Goal: Information Seeking & Learning: Compare options

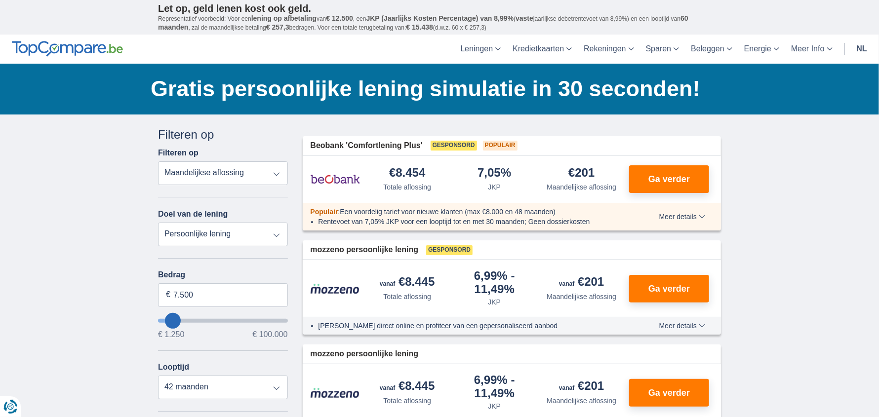
click at [268, 173] on select "Totale aflossing JKP Maandelijkse aflossing" at bounding box center [223, 173] width 130 height 24
click at [158, 161] on select "Totale aflossing JKP Maandelijkse aflossing" at bounding box center [223, 173] width 130 height 24
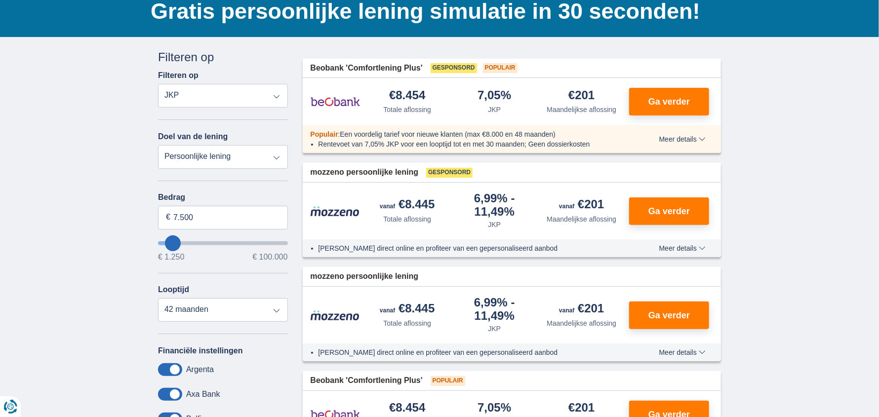
scroll to position [49, 0]
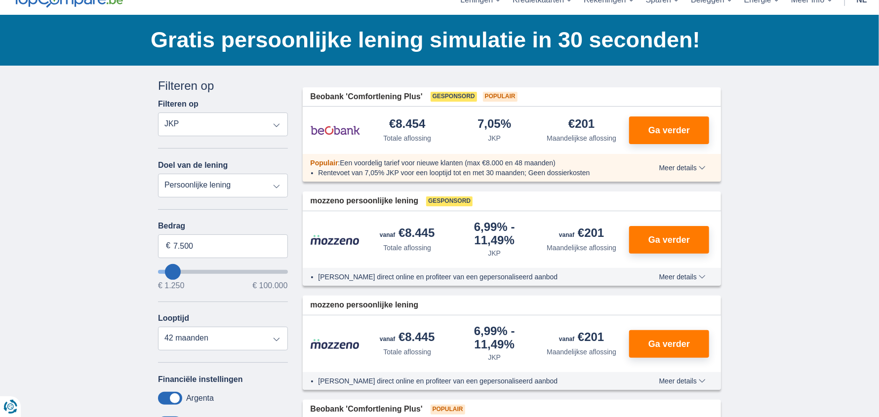
click at [280, 128] on select "Totale aflossing JKP Maandelijkse aflossing" at bounding box center [223, 125] width 130 height 24
select select "mrp+"
click at [158, 113] on select "Totale aflossing JKP Maandelijkse aflossing" at bounding box center [223, 125] width 130 height 24
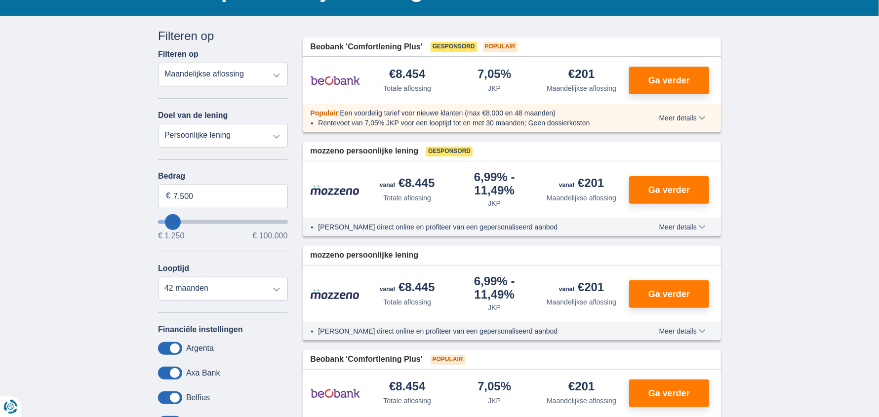
scroll to position [98, 0]
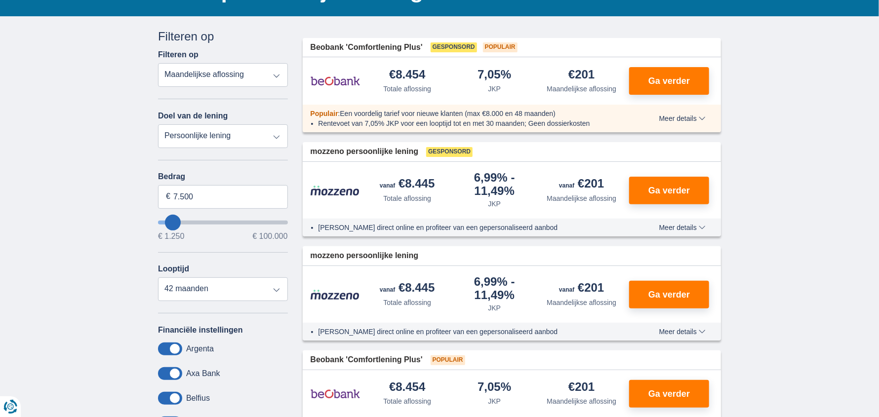
click at [227, 74] on select "Totale aflossing JKP Maandelijkse aflossing" at bounding box center [223, 75] width 130 height 24
click at [225, 133] on select "Persoonlijke lening Auto Moto / fiets Mobilhome / caravan Renovatie Energie Sch…" at bounding box center [223, 136] width 130 height 24
select select "debtConsolidation"
click at [158, 124] on select "Persoonlijke lening Auto Moto / fiets Mobilhome / caravan Renovatie Energie Sch…" at bounding box center [223, 136] width 130 height 24
type input "10.000"
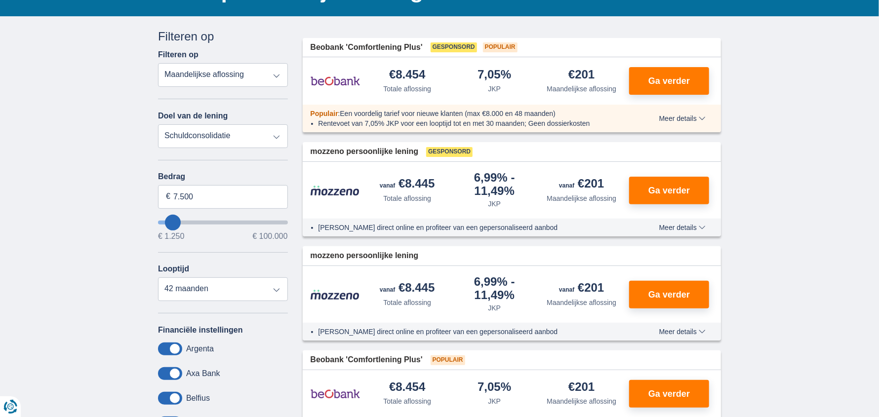
type input "10250"
select select "48"
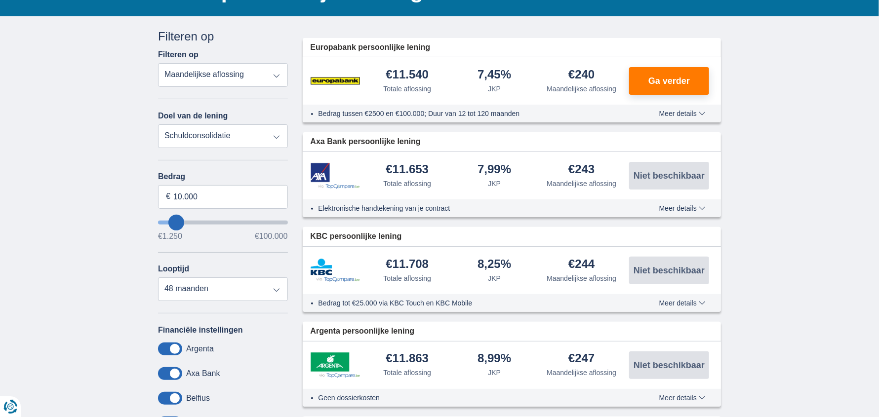
click at [275, 136] on select "Persoonlijke lening Auto Moto / fiets Mobilhome / caravan Renovatie Energie Sch…" at bounding box center [223, 136] width 130 height 24
select select "overdrafts"
click at [158, 124] on select "Persoonlijke lening Auto Moto / fiets Mobilhome / caravan Renovatie Energie Sch…" at bounding box center [223, 136] width 130 height 24
type input "2.000"
type input "2500"
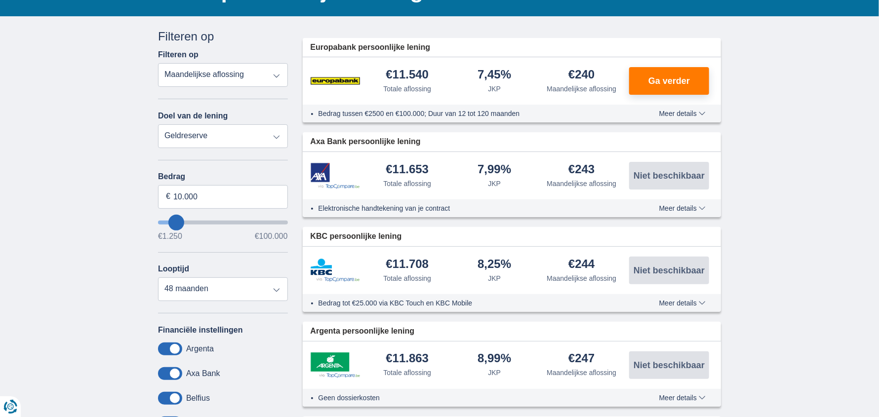
select select "24"
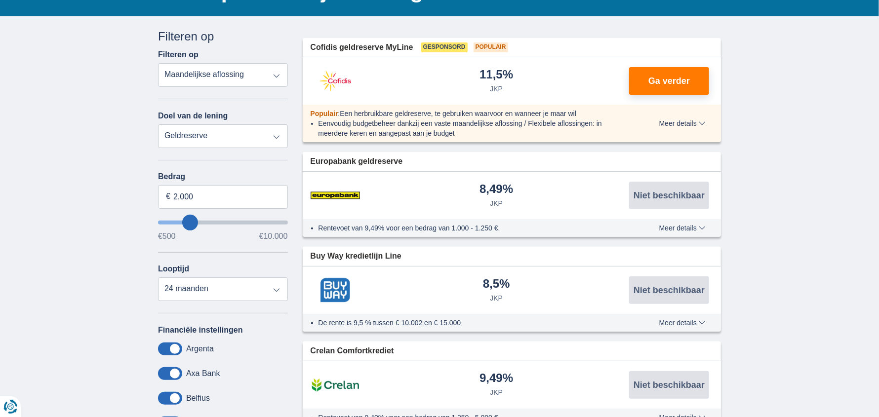
click at [274, 131] on select "Persoonlijke lening Auto Moto / fiets Mobilhome / caravan Renovatie Energie Sch…" at bounding box center [223, 136] width 130 height 24
select select "moto"
click at [158, 124] on select "Persoonlijke lening Auto Moto / fiets Mobilhome / caravan Renovatie Energie Sch…" at bounding box center [223, 136] width 130 height 24
type input "15.000"
type input "15250"
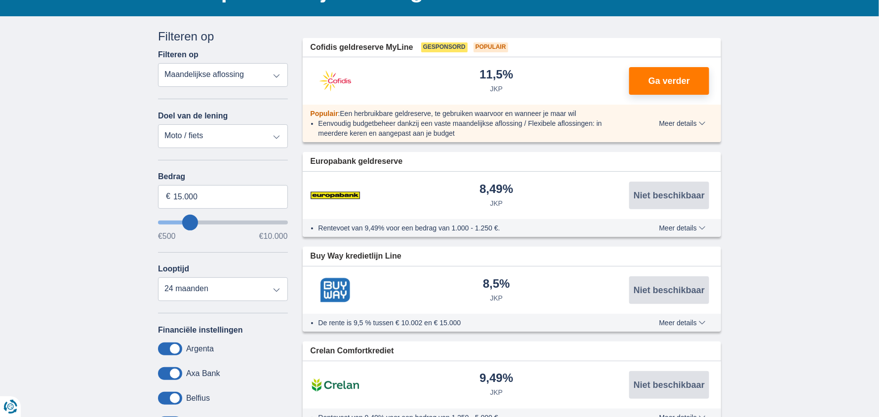
select select "60"
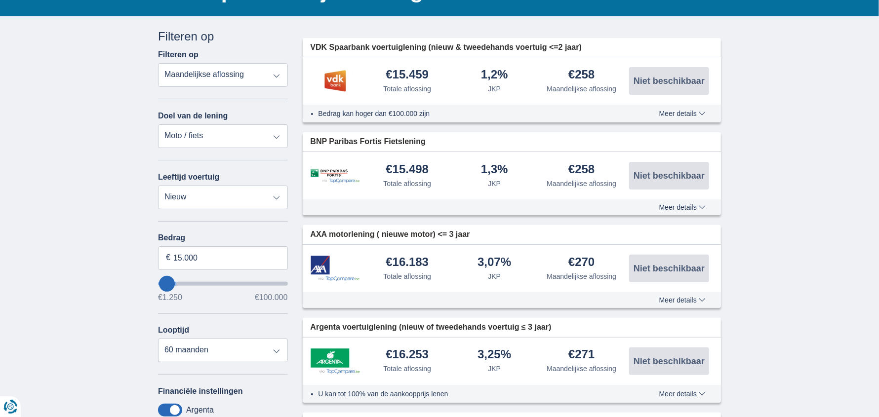
click at [268, 138] on select "Persoonlijke lening Auto Moto / fiets Mobilhome / caravan Renovatie Energie Sch…" at bounding box center [223, 136] width 130 height 24
select select "other"
click at [158, 124] on select "Persoonlijke lening Auto Moto / fiets Mobilhome / caravan Renovatie Energie Sch…" at bounding box center [223, 136] width 130 height 24
type input "7.500"
type input "7250"
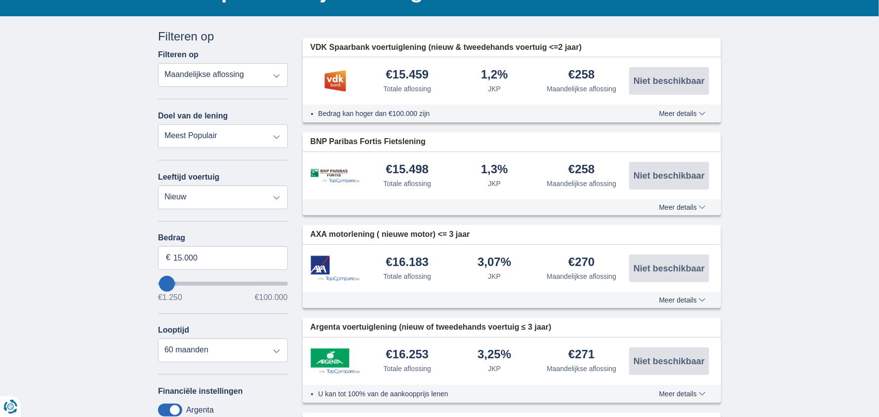
select select "42"
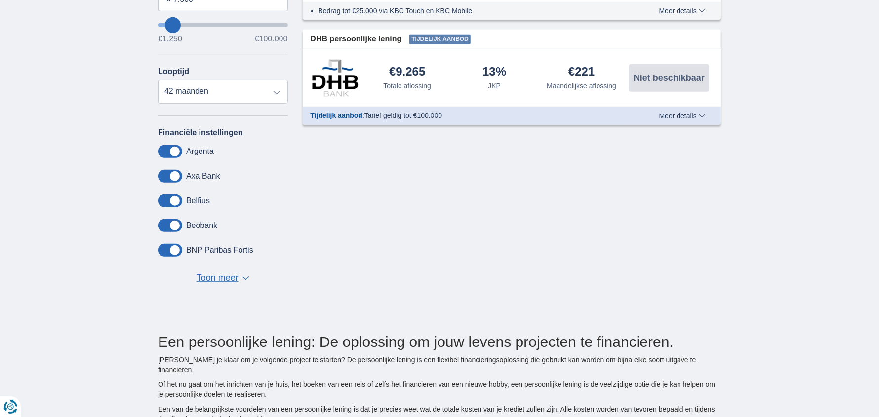
scroll to position [296, 0]
click at [217, 280] on span "Toon meer" at bounding box center [218, 278] width 42 height 13
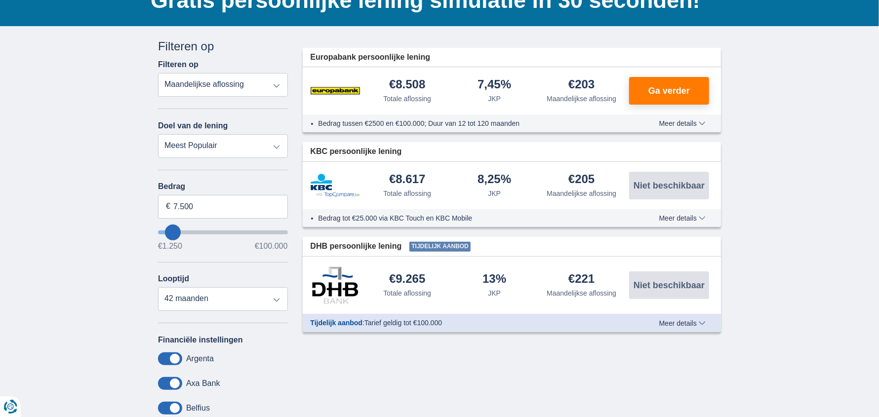
scroll to position [0, 0]
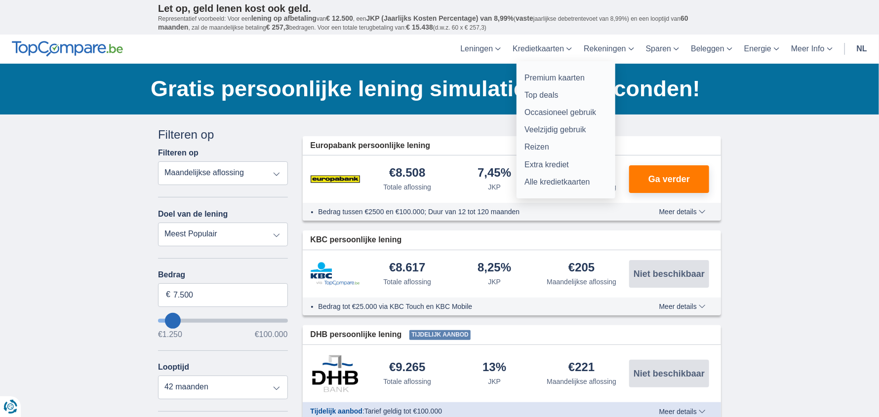
click at [552, 49] on link "Kredietkaarten" at bounding box center [542, 49] width 71 height 29
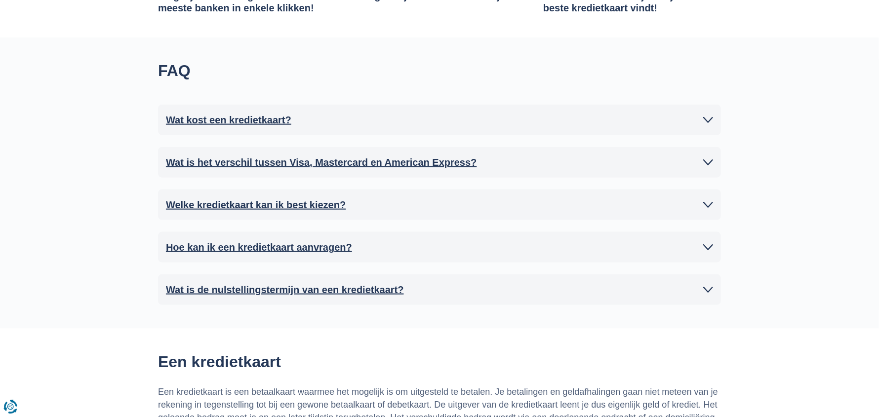
scroll to position [740, 0]
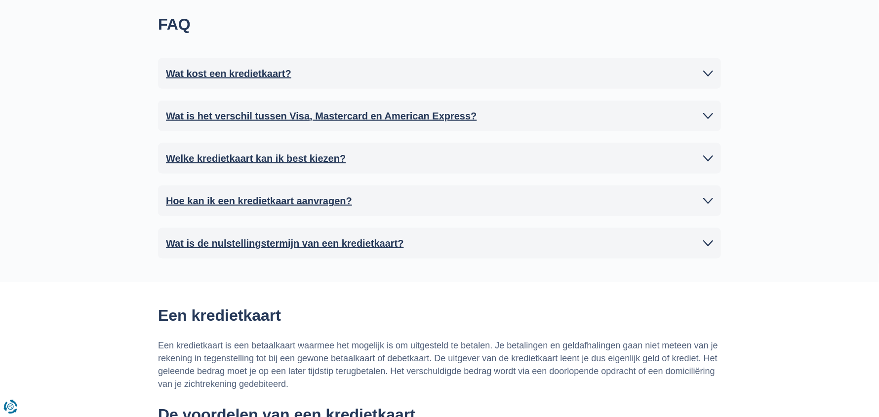
click at [279, 243] on h2 "Wat is de nulstellingstermijn van een kredietkaart?" at bounding box center [285, 243] width 238 height 15
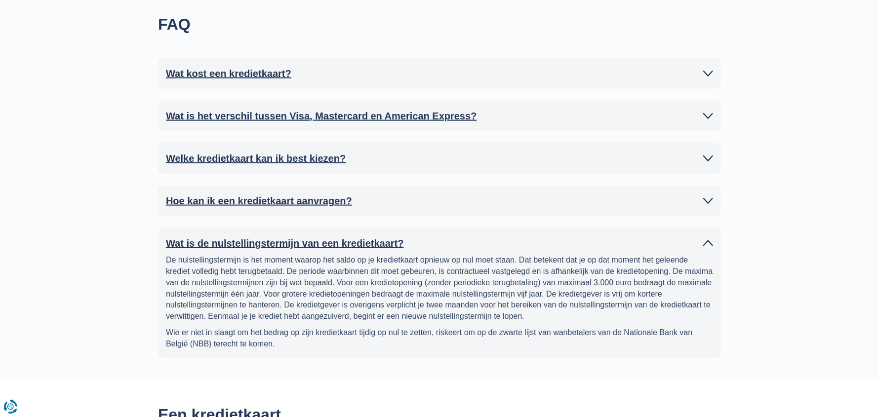
click at [259, 204] on h2 "Hoe kan ik een kredietkaart aanvragen?" at bounding box center [259, 201] width 186 height 15
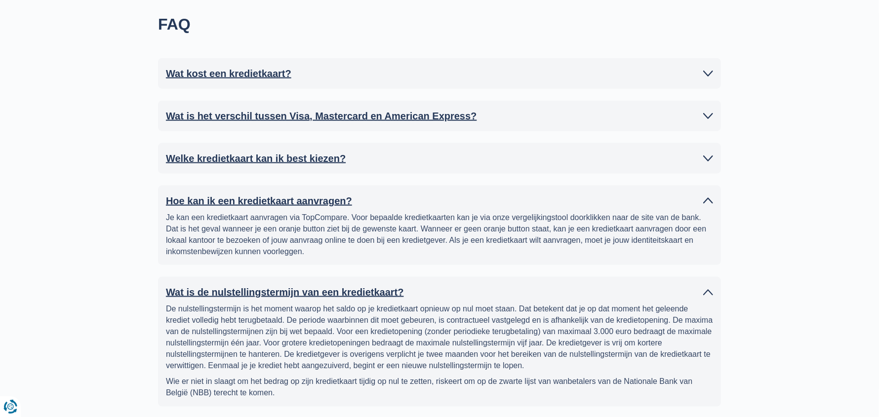
click at [261, 158] on h2 "Welke kredietkaart kan ik best kiezen?" at bounding box center [256, 158] width 180 height 15
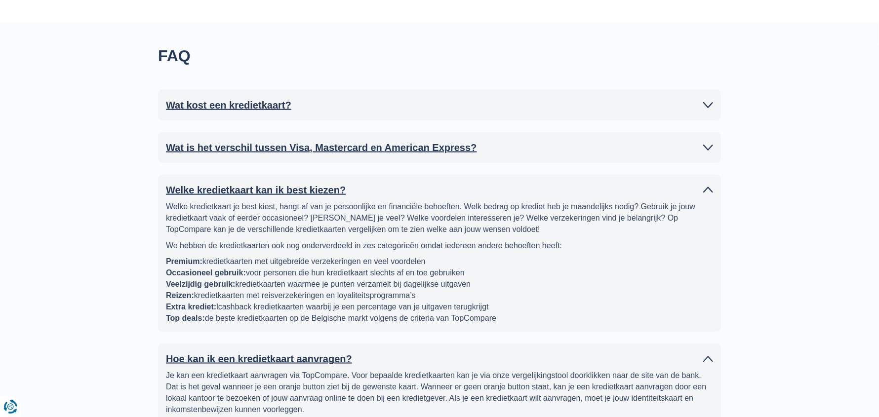
scroll to position [691, 0]
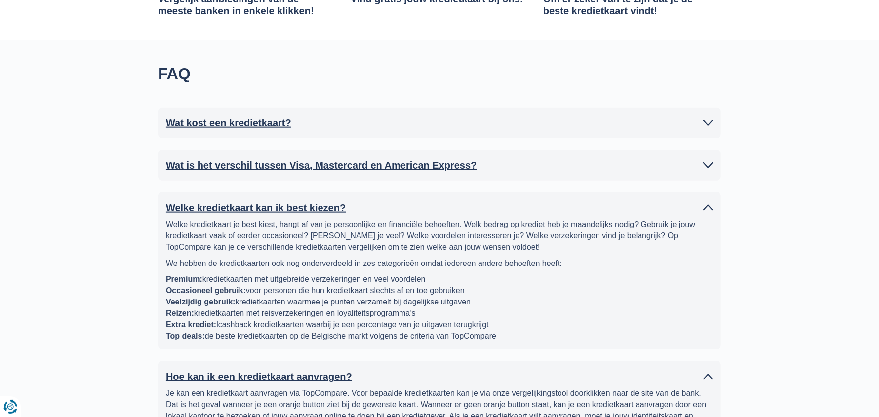
click at [261, 150] on div "Wat is het verschil tussen Visa, Mastercard en American Express? In ons land zi…" at bounding box center [439, 165] width 563 height 31
click at [259, 158] on h2 "Wat is het verschil tussen Visa, Mastercard en American Express?" at bounding box center [321, 165] width 311 height 15
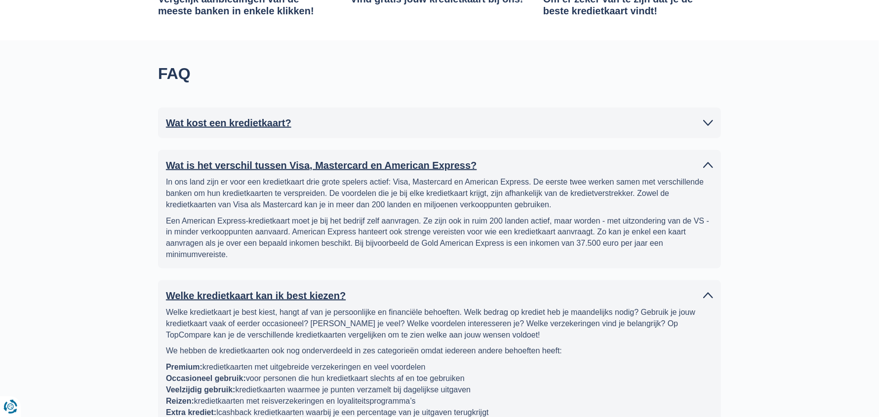
drag, startPoint x: 240, startPoint y: 128, endPoint x: 247, endPoint y: 116, distance: 15.1
click at [241, 127] on h2 "Wat kost een kredietkaart?" at bounding box center [228, 123] width 125 height 15
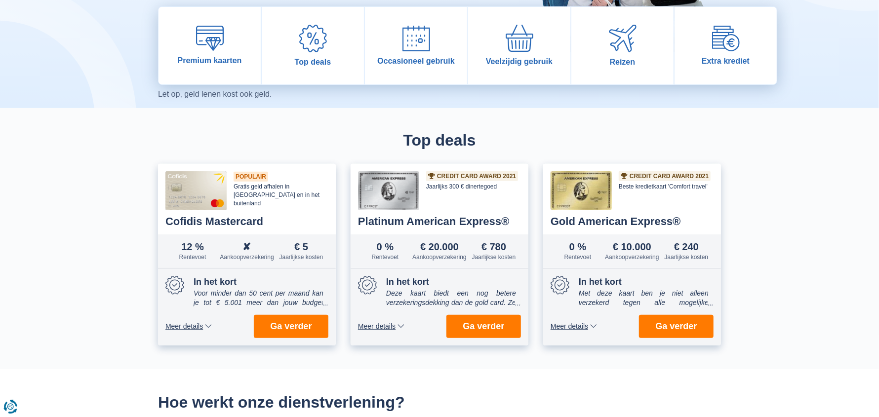
scroll to position [164, 0]
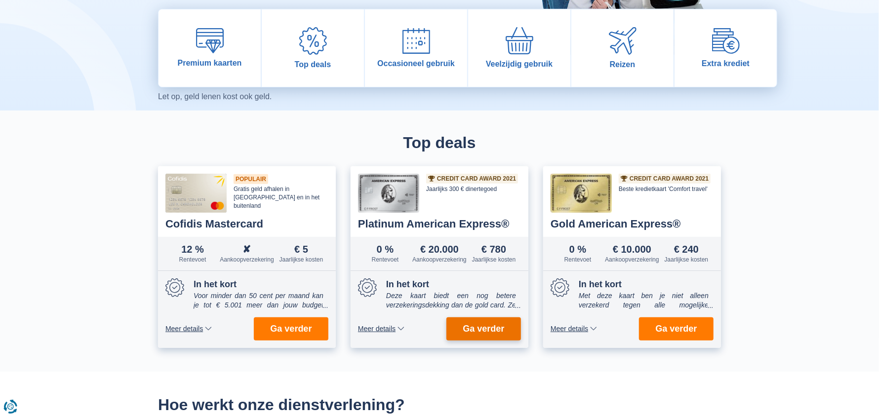
click at [481, 329] on span "Ga verder" at bounding box center [483, 328] width 41 height 9
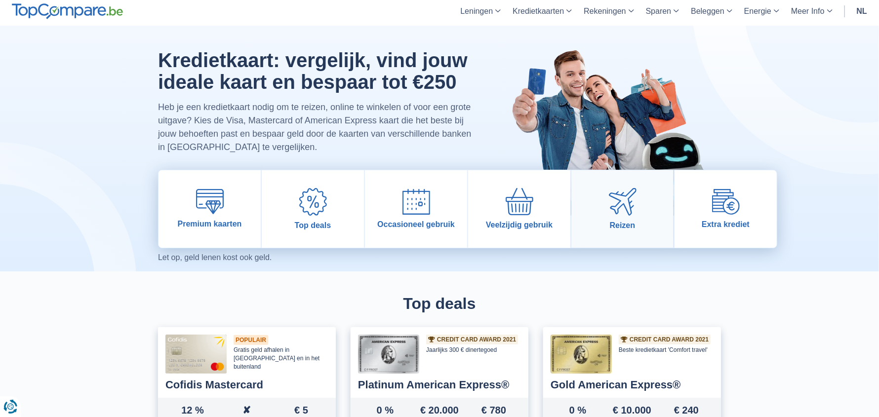
scroll to position [0, 0]
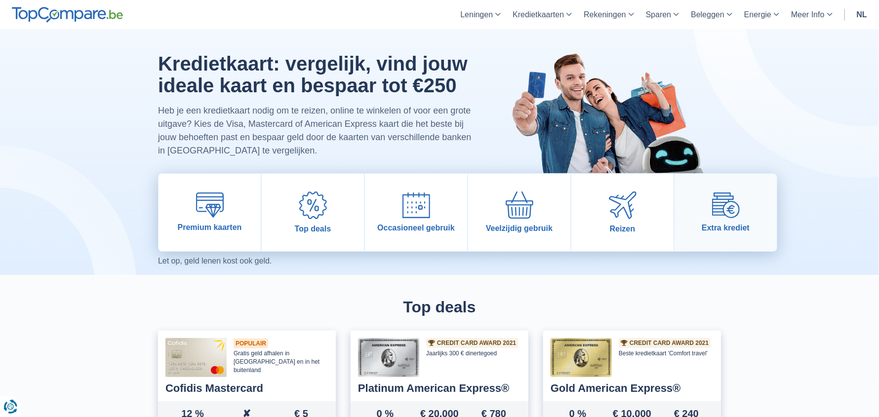
click at [720, 222] on link "Extra krediet" at bounding box center [726, 213] width 102 height 78
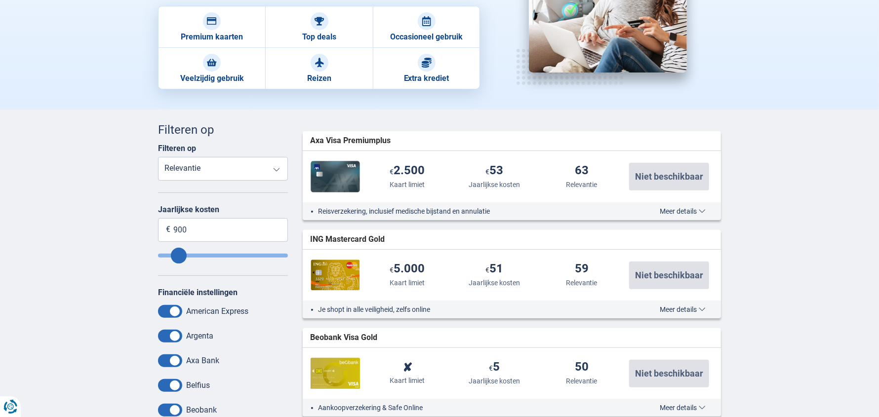
scroll to position [197, 0]
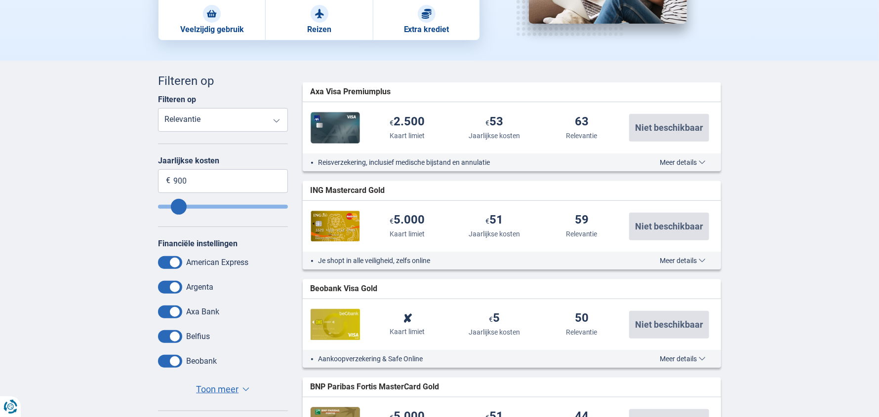
type input "860"
type input "850"
type input "890"
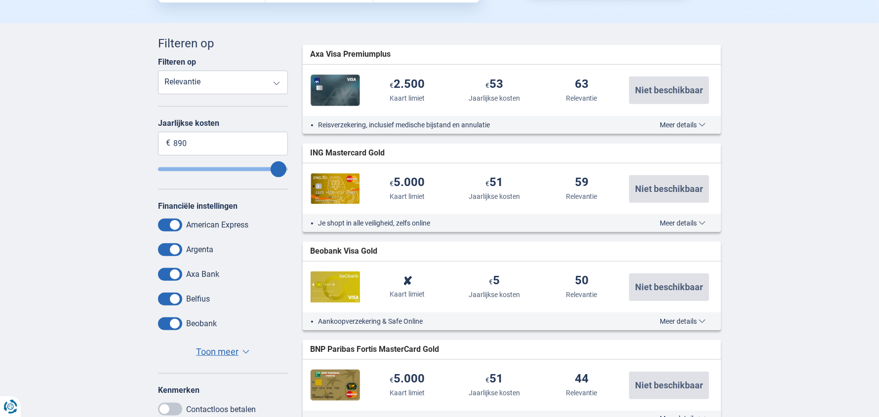
scroll to position [296, 0]
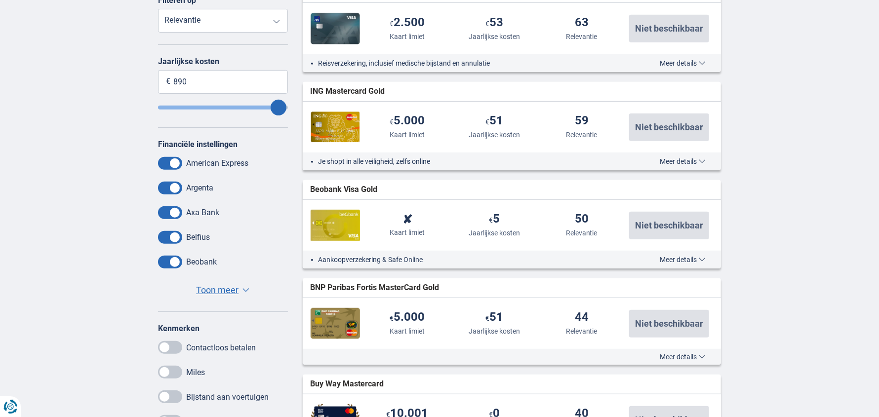
click at [218, 285] on span "Toon meer" at bounding box center [217, 290] width 42 height 13
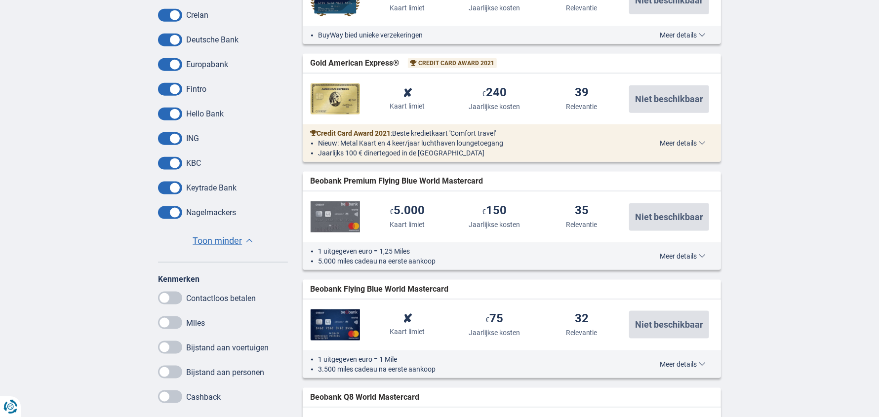
scroll to position [740, 0]
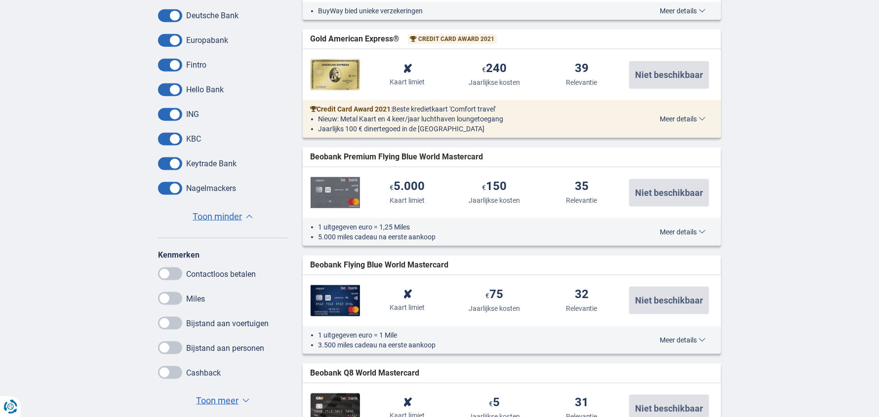
click at [175, 273] on span at bounding box center [170, 274] width 24 height 13
click at [0, 0] on input "checkbox" at bounding box center [0, 0] width 0 height 0
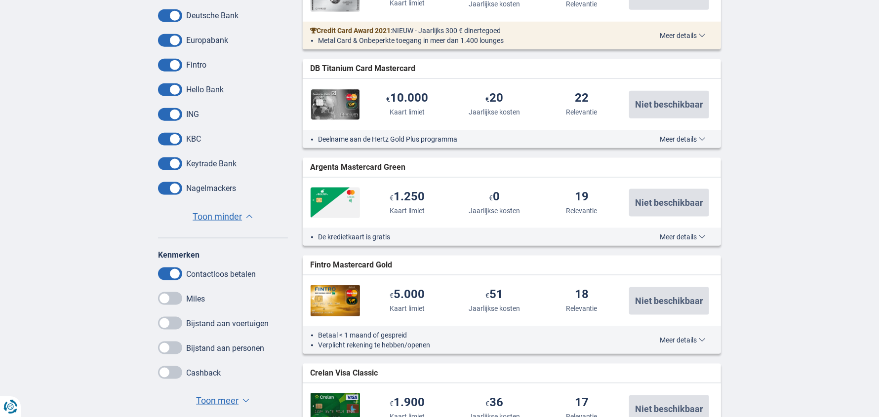
click at [175, 299] on span at bounding box center [170, 298] width 24 height 13
click at [0, 0] on input "checkbox" at bounding box center [0, 0] width 0 height 0
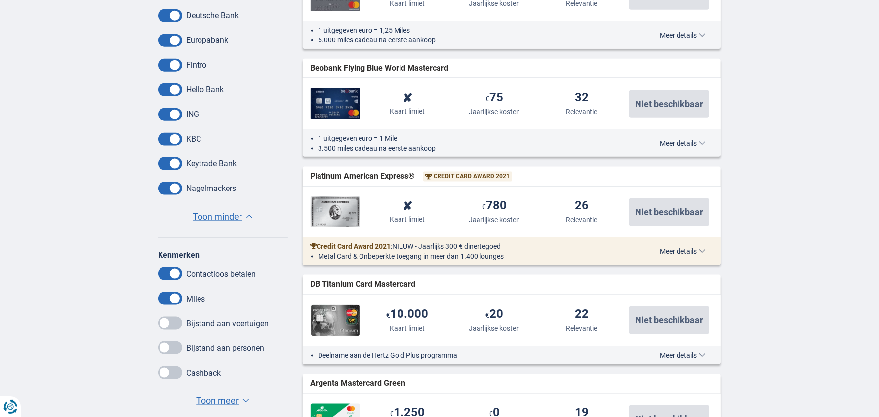
click at [176, 323] on span at bounding box center [170, 323] width 24 height 13
click at [0, 0] on input "checkbox" at bounding box center [0, 0] width 0 height 0
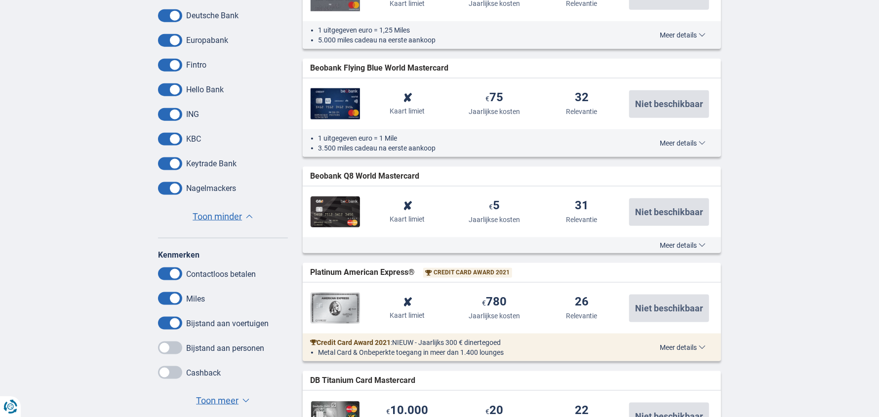
click at [179, 346] on span at bounding box center [170, 348] width 24 height 13
click at [0, 0] on input "checkbox" at bounding box center [0, 0] width 0 height 0
click at [171, 377] on span at bounding box center [170, 372] width 24 height 13
click at [0, 0] on input "checkbox" at bounding box center [0, 0] width 0 height 0
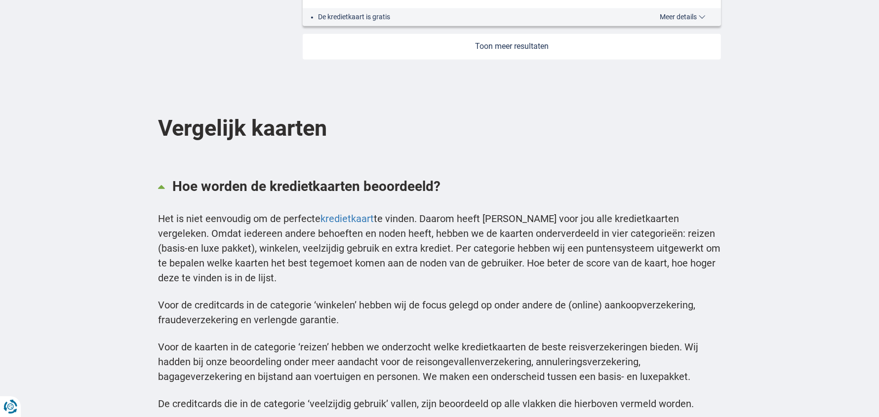
scroll to position [1234, 0]
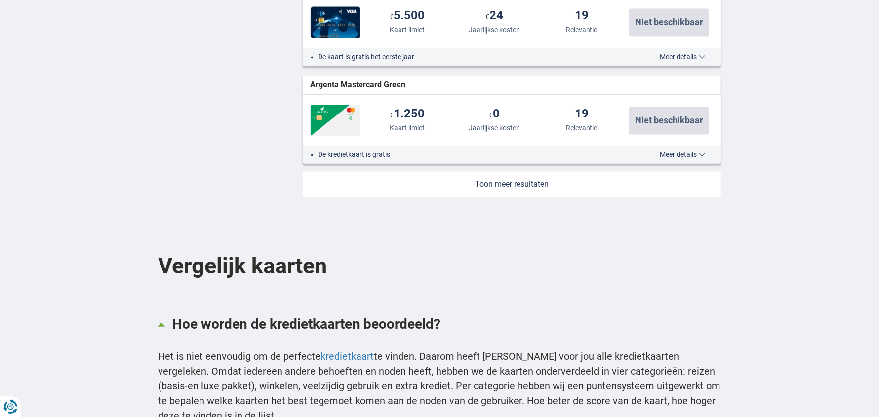
click at [501, 188] on link at bounding box center [512, 184] width 419 height 26
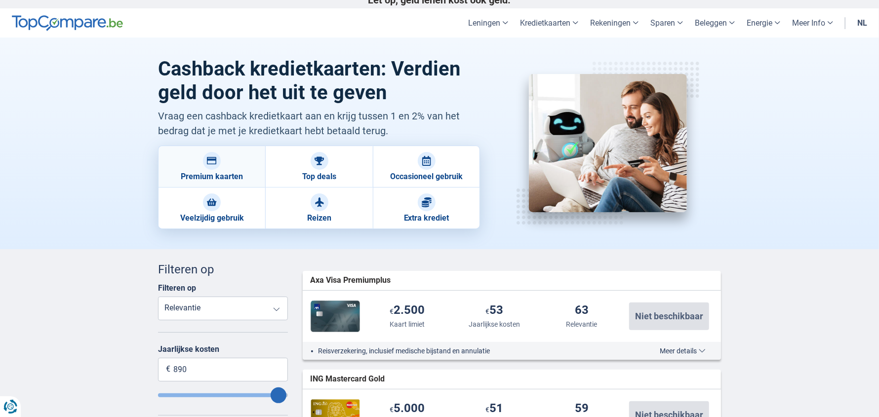
scroll to position [0, 0]
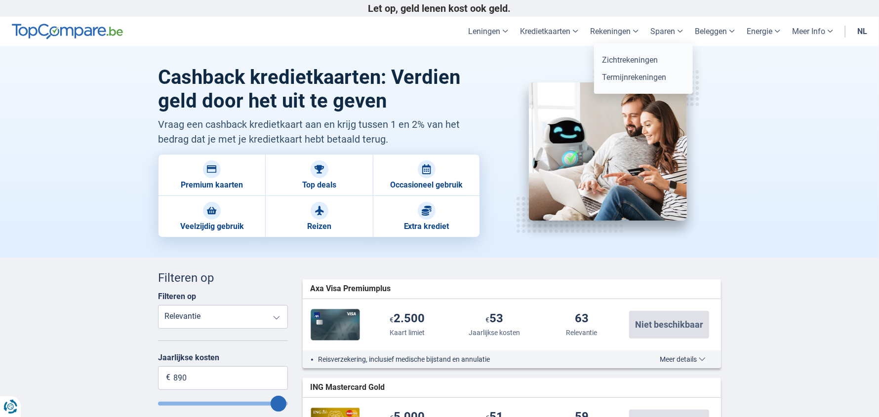
click at [614, 29] on link "Rekeningen" at bounding box center [614, 31] width 60 height 29
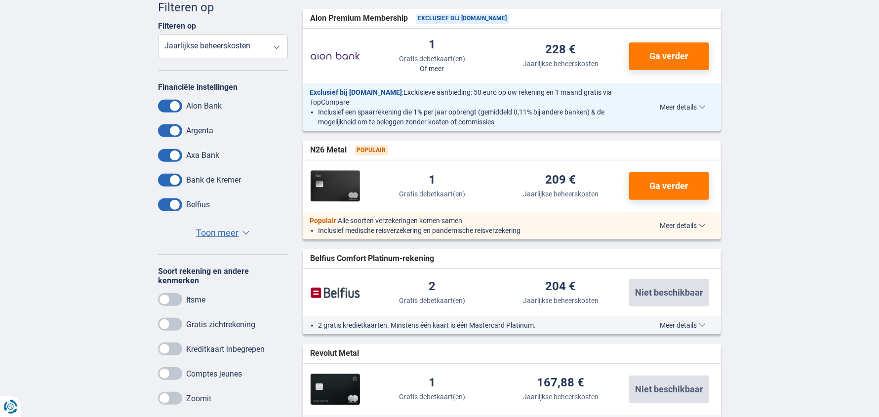
scroll to position [246, 0]
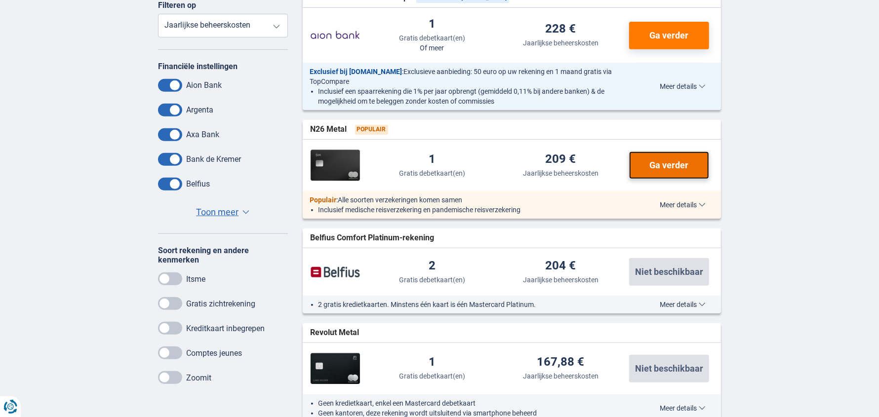
click at [659, 163] on span "Ga verder" at bounding box center [669, 165] width 39 height 9
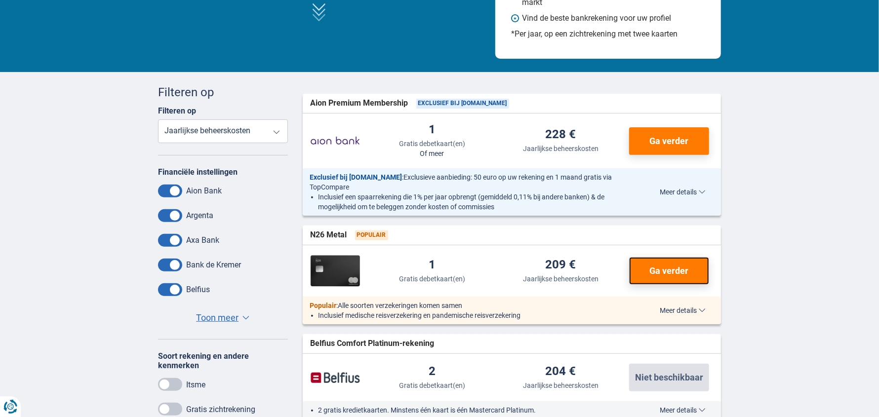
scroll to position [98, 0]
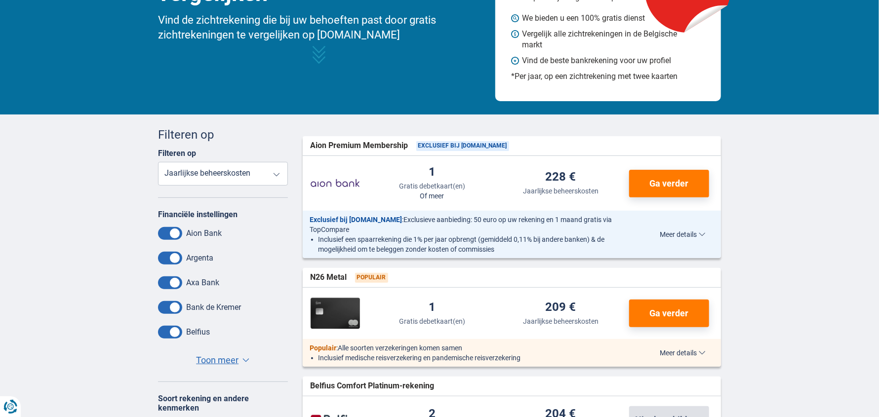
click at [677, 164] on div "1 Gratis debetkaart(en) Of meer 228 € Jaarlijkse beheerskosten Ga verder" at bounding box center [512, 183] width 419 height 55
click at [663, 173] on button "Ga verder" at bounding box center [669, 184] width 80 height 28
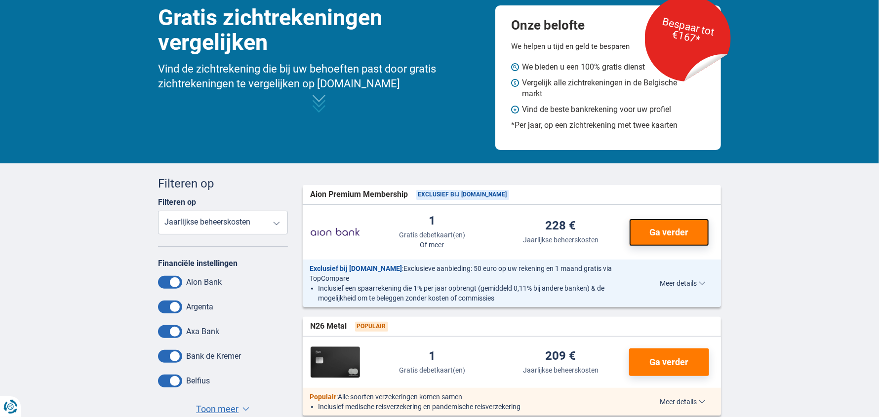
scroll to position [49, 0]
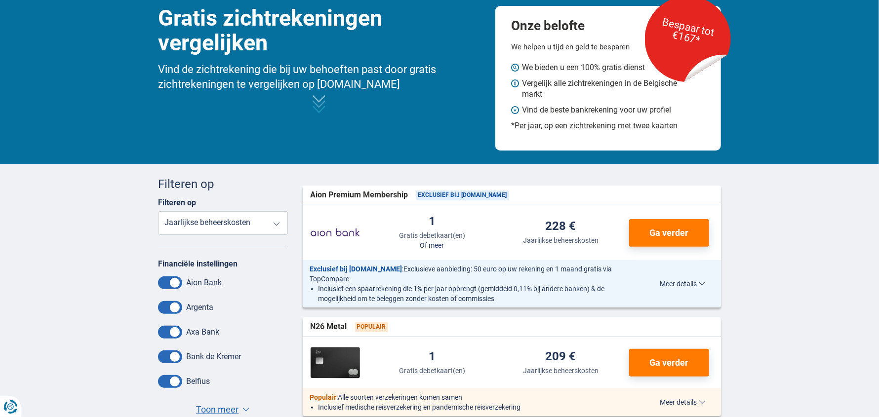
click at [271, 225] on select "Gratis debetkaart(en) Jaarlijkse beheerskosten" at bounding box center [223, 223] width 130 height 24
click at [158, 211] on select "Gratis debetkaart(en) Jaarlijkse beheerskosten" at bounding box center [223, 223] width 130 height 24
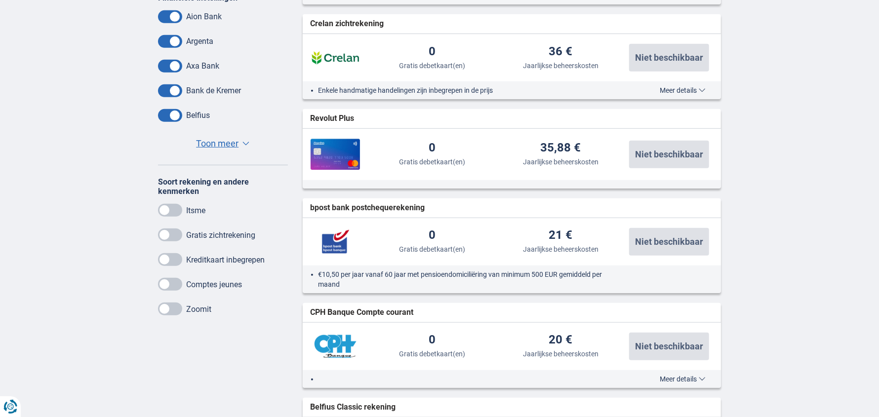
scroll to position [444, 0]
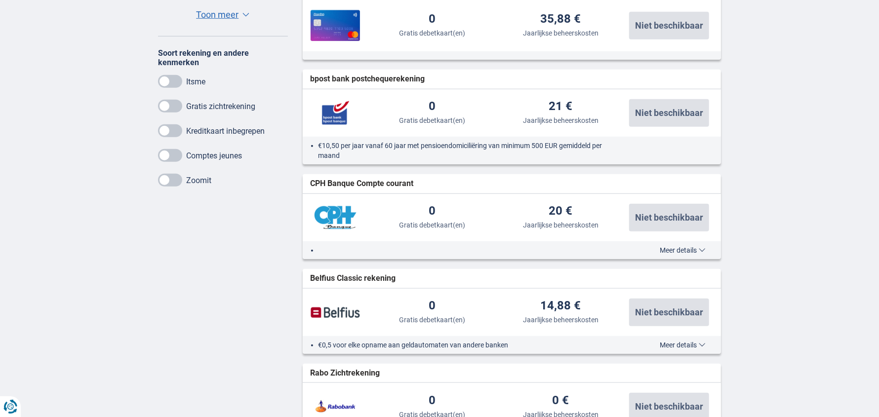
click at [332, 146] on li "€10,50 per jaar vanaf 60 jaar met pensioendomiciliëring van minimum 500 EUR gem…" at bounding box center [471, 151] width 305 height 20
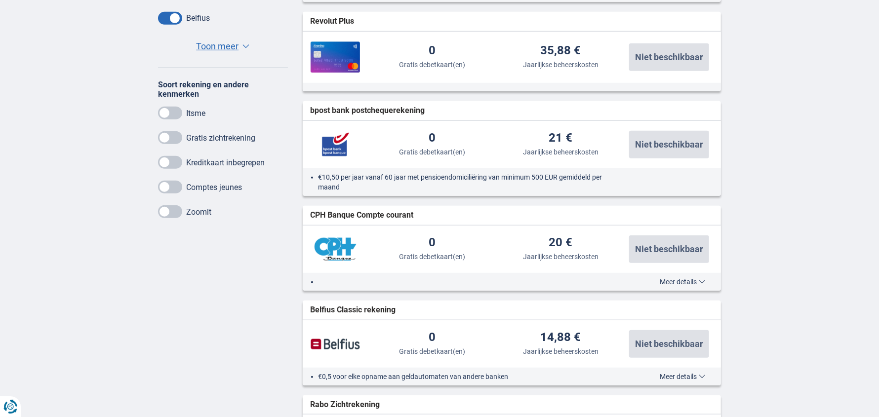
scroll to position [395, 0]
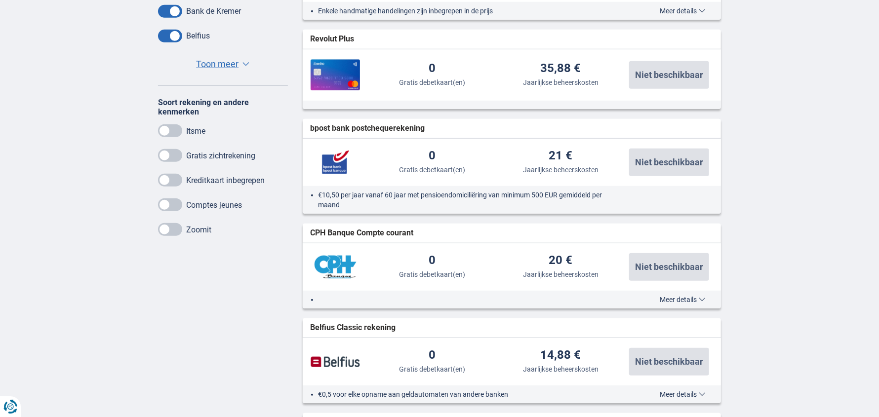
click at [176, 155] on span at bounding box center [170, 155] width 24 height 13
click at [0, 0] on input "checkbox" at bounding box center [0, 0] width 0 height 0
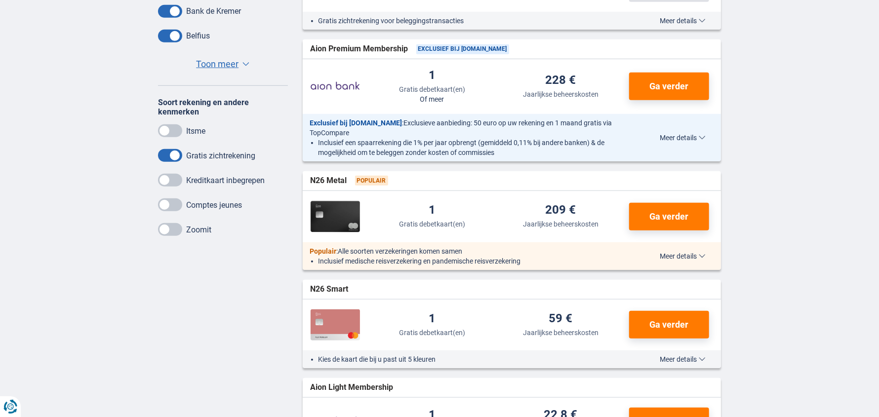
click at [183, 180] on div "Kreditkaart inbegrepen" at bounding box center [223, 180] width 130 height 13
click at [179, 180] on span at bounding box center [170, 180] width 24 height 13
click at [0, 0] on input "checkbox" at bounding box center [0, 0] width 0 height 0
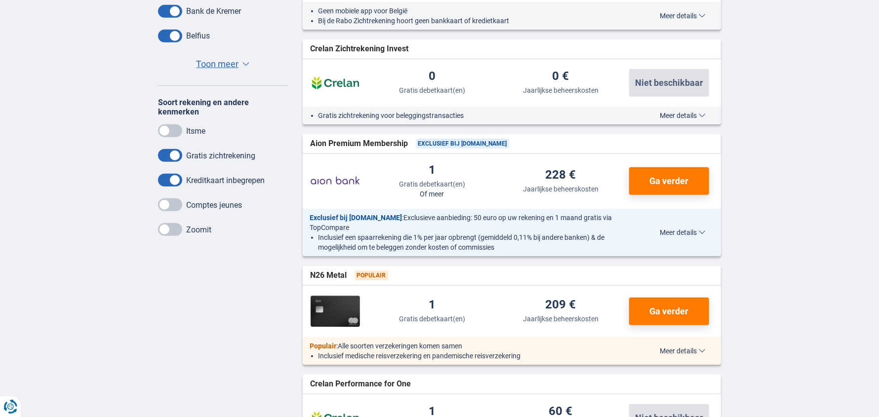
click at [178, 127] on span at bounding box center [170, 130] width 24 height 13
click at [0, 0] on input "checkbox" at bounding box center [0, 0] width 0 height 0
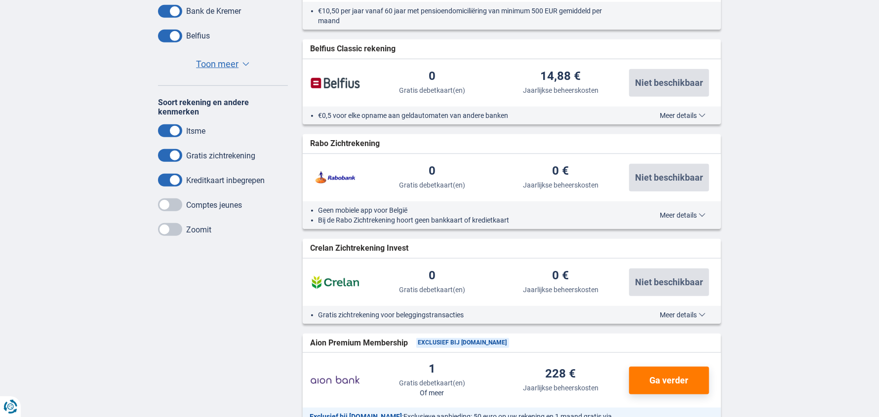
click at [178, 127] on span at bounding box center [170, 130] width 24 height 13
click at [0, 0] on input "checkbox" at bounding box center [0, 0] width 0 height 0
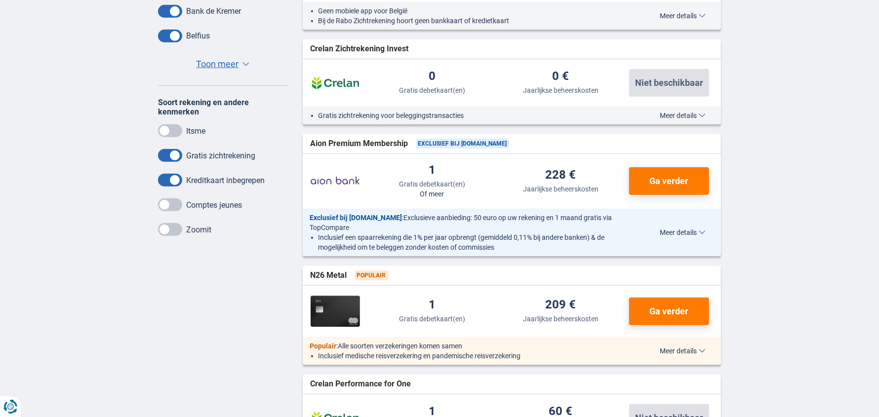
drag, startPoint x: 174, startPoint y: 223, endPoint x: 176, endPoint y: 231, distance: 8.0
click at [174, 224] on span at bounding box center [170, 229] width 24 height 13
click at [0, 0] on input "checkbox" at bounding box center [0, 0] width 0 height 0
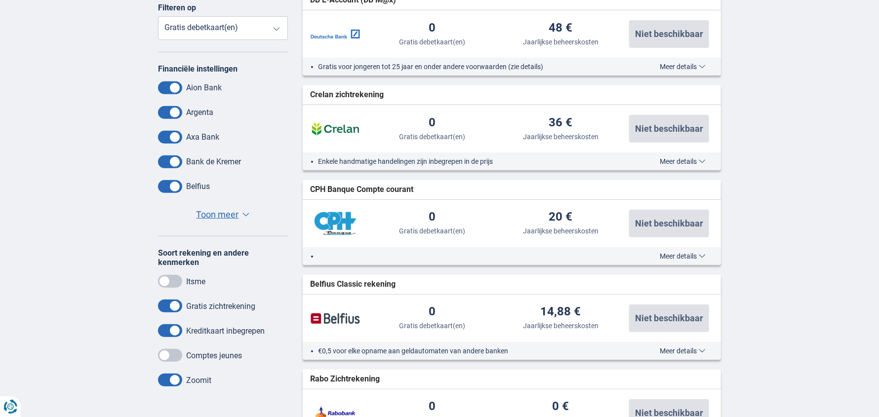
scroll to position [246, 0]
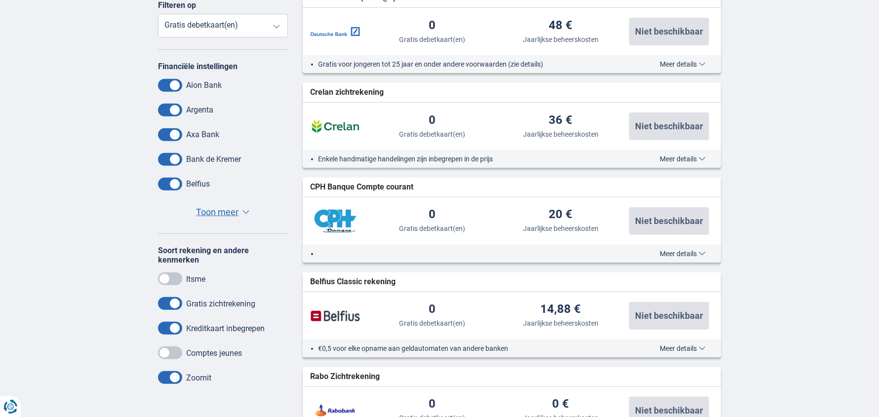
click at [170, 300] on span at bounding box center [170, 303] width 24 height 13
click at [0, 0] on input "checkbox" at bounding box center [0, 0] width 0 height 0
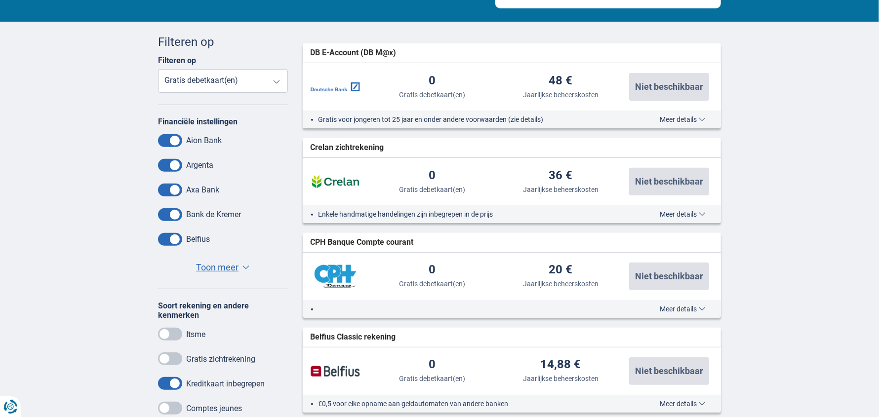
scroll to position [197, 0]
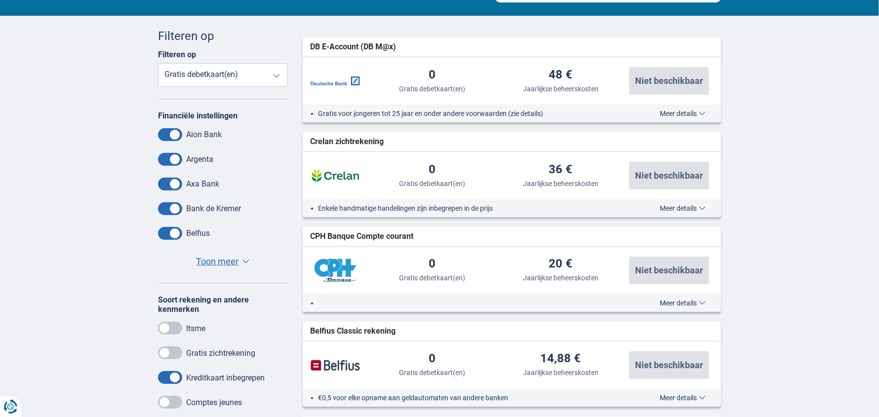
click at [272, 74] on select "Gratis debetkaart(en) Jaarlijkse beheerskosten" at bounding box center [223, 75] width 130 height 24
select select "YearlyFeeFR+"
click at [158, 63] on select "Gratis debetkaart(en) Jaarlijkse beheerskosten" at bounding box center [223, 75] width 130 height 24
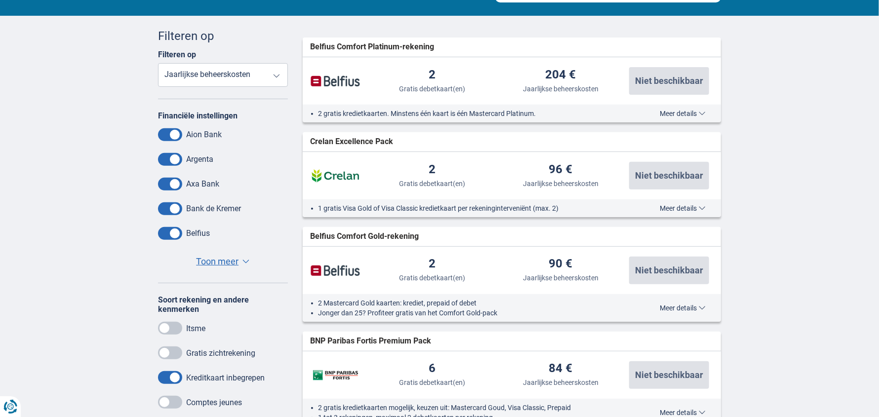
click at [183, 353] on div "Gratis zichtrekening" at bounding box center [223, 353] width 130 height 13
click at [176, 353] on span at bounding box center [170, 353] width 24 height 13
click at [0, 0] on input "checkbox" at bounding box center [0, 0] width 0 height 0
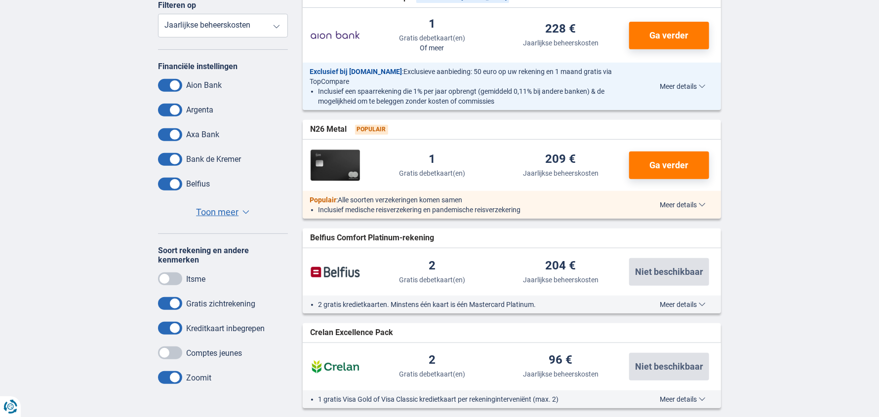
scroll to position [0, 0]
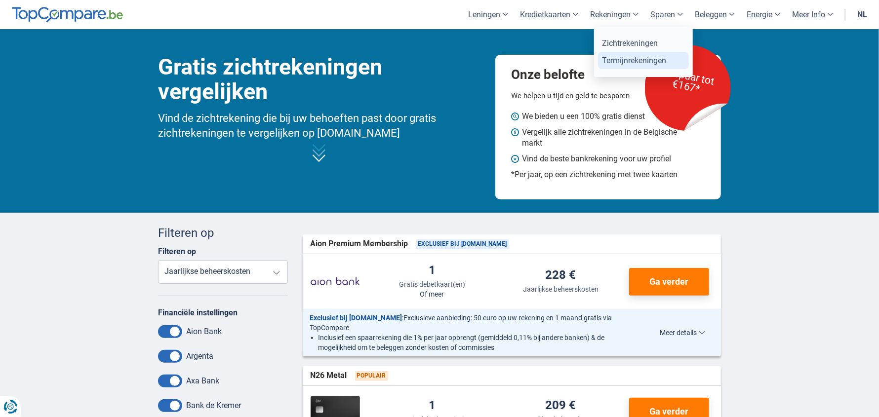
click at [628, 58] on link "Termijnrekeningen" at bounding box center [643, 60] width 91 height 17
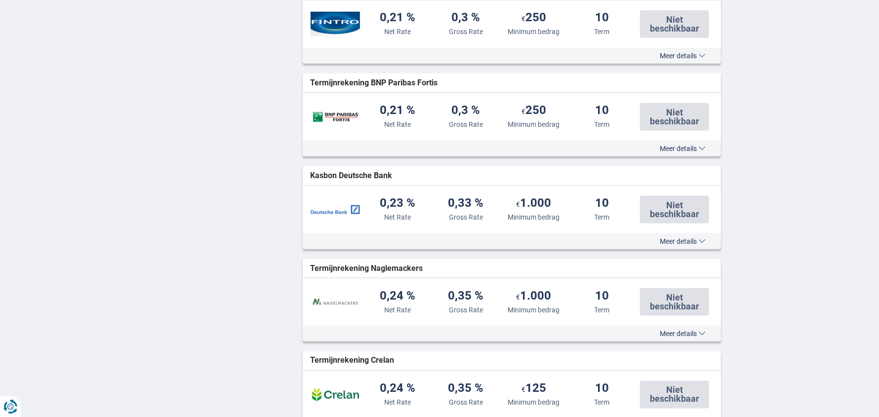
scroll to position [740, 0]
